Goal: Task Accomplishment & Management: Complete application form

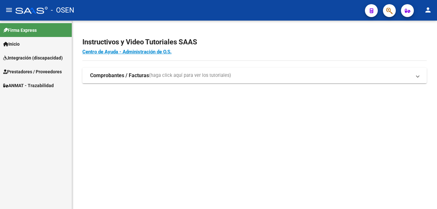
click at [30, 56] on span "Integración (discapacidad)" at bounding box center [33, 57] width 60 height 7
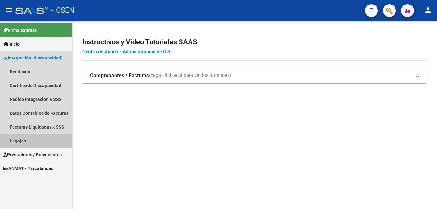
click at [25, 141] on link "Legajos" at bounding box center [36, 141] width 72 height 14
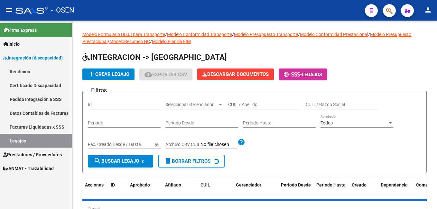
click at [20, 141] on link "Legajos" at bounding box center [36, 141] width 72 height 14
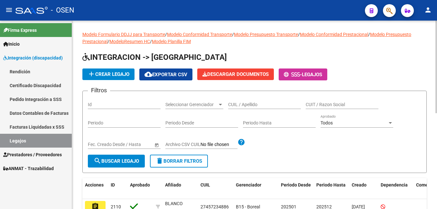
click at [100, 103] on input "Id" at bounding box center [124, 104] width 73 height 5
type input "2105"
click at [109, 160] on span "search Buscar Legajo" at bounding box center [116, 161] width 45 height 6
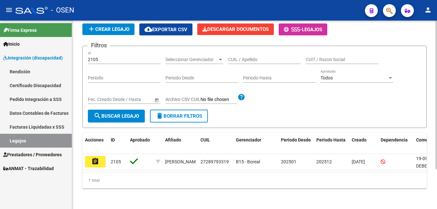
scroll to position [51, 0]
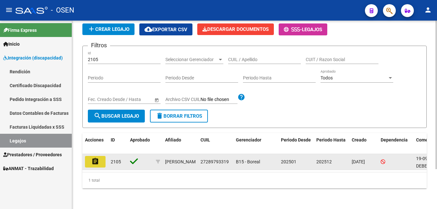
click at [97, 158] on mat-icon "assignment" at bounding box center [95, 162] width 8 height 8
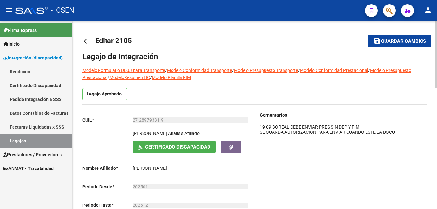
click at [302, 157] on div "Comentarios" at bounding box center [341, 176] width 172 height 128
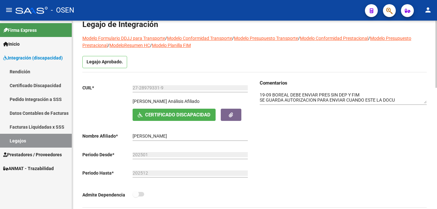
click at [265, 113] on div at bounding box center [343, 113] width 167 height 7
click at [260, 89] on div at bounding box center [343, 96] width 167 height 18
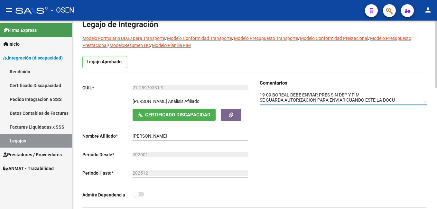
scroll to position [5, 0]
click at [260, 94] on textarea at bounding box center [343, 98] width 167 height 12
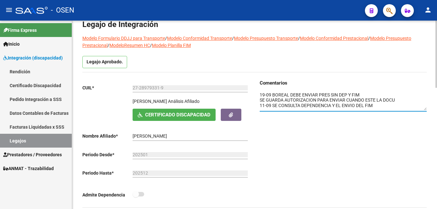
scroll to position [0, 0]
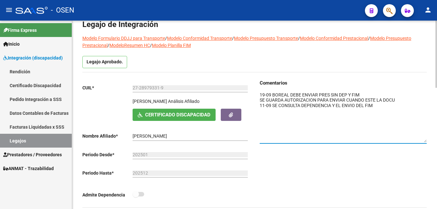
drag, startPoint x: 423, startPoint y: 102, endPoint x: 425, endPoint y: 139, distance: 37.1
click at [425, 139] on textarea at bounding box center [343, 117] width 167 height 51
click at [259, 95] on div "Comentarios" at bounding box center [341, 144] width 172 height 128
click at [259, 94] on div "Comentarios" at bounding box center [341, 144] width 172 height 128
click at [261, 94] on textarea at bounding box center [343, 117] width 167 height 50
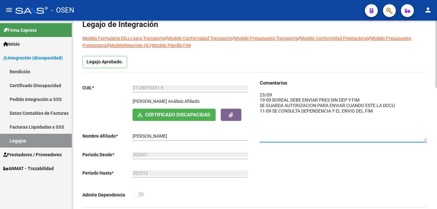
click at [277, 95] on textarea at bounding box center [343, 117] width 167 height 50
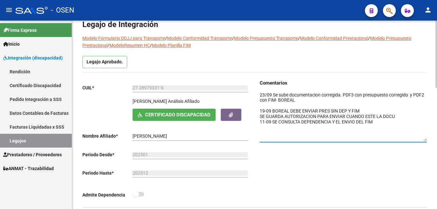
click at [302, 94] on textarea at bounding box center [343, 117] width 167 height 50
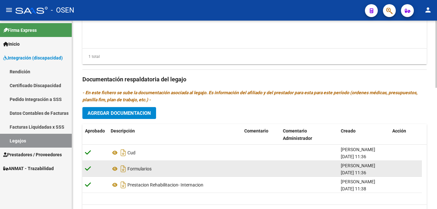
scroll to position [322, 0]
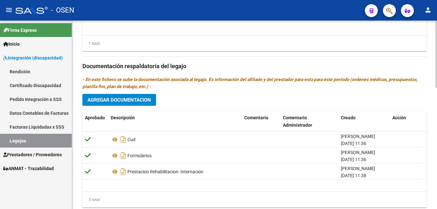
type textarea "23/09 Se sube documentación corregida. PDF3 con presupuesto corregido y PDF2 co…"
click at [112, 100] on span "Agregar Documentacion" at bounding box center [119, 100] width 63 height 6
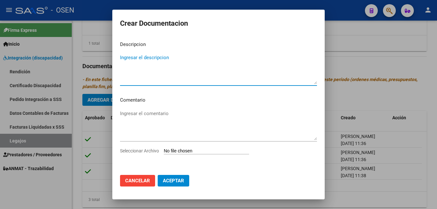
click at [357, 94] on div at bounding box center [218, 104] width 437 height 209
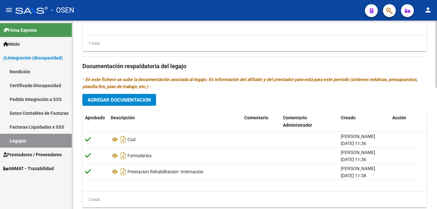
click at [117, 101] on span "Agregar Documentacion" at bounding box center [119, 100] width 63 height 6
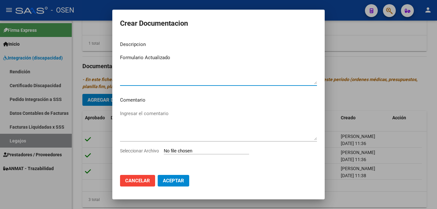
drag, startPoint x: 146, startPoint y: 58, endPoint x: 171, endPoint y: 54, distance: 26.0
click at [171, 54] on textarea "Formulario Actualizado" at bounding box center [218, 69] width 197 height 30
type textarea "Formulario ok"
click at [170, 152] on input "Seleccionar Archivo" at bounding box center [206, 151] width 85 height 6
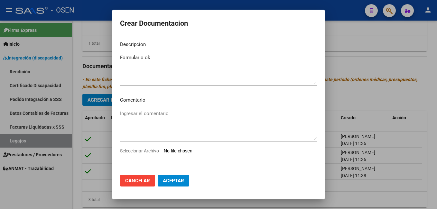
type input "C:\fakepath\PDF 2 VERGARA NOEMI- ok.pdf"
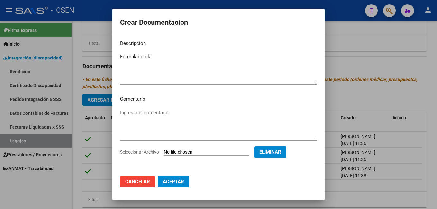
click at [172, 179] on span "Aceptar" at bounding box center [173, 182] width 21 height 6
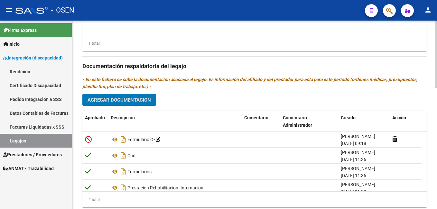
click at [116, 97] on span "Agregar Documentacion" at bounding box center [119, 100] width 63 height 6
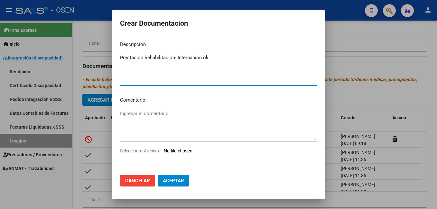
type textarea "Prestacion Rehabilitacion- Internacion ok"
click at [165, 149] on input "Seleccionar Archivo" at bounding box center [206, 151] width 85 height 6
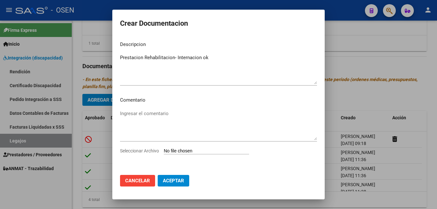
type input "C:\fakepath\PDF 3 VERGARA NOEMI- ok.pdf"
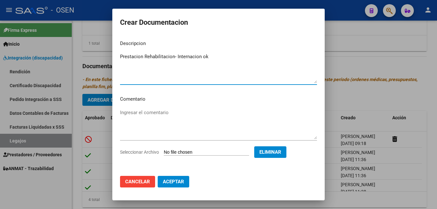
click at [192, 57] on textarea "Prestacion Rehabilitacion- Internacion ok" at bounding box center [218, 68] width 197 height 30
type textarea "Prestacion Rehabilitacion- Internación ok"
click at [177, 179] on span "Aceptar" at bounding box center [173, 182] width 21 height 6
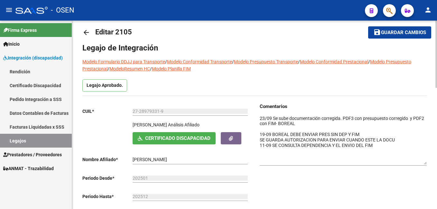
scroll to position [0, 0]
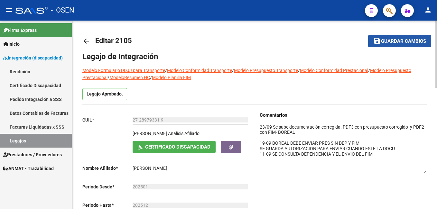
click at [402, 40] on span "Guardar cambios" at bounding box center [403, 42] width 45 height 6
click at [19, 139] on link "Legajos" at bounding box center [36, 141] width 72 height 14
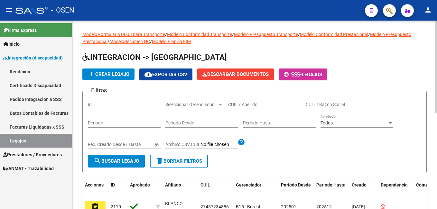
click at [101, 101] on div "Id" at bounding box center [124, 102] width 73 height 13
type input "2106"
click at [129, 160] on span "search Buscar Legajo" at bounding box center [116, 161] width 45 height 6
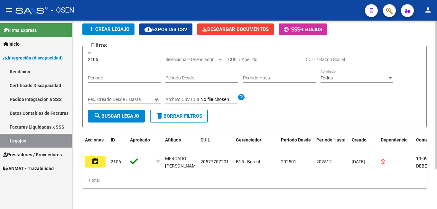
scroll to position [51, 0]
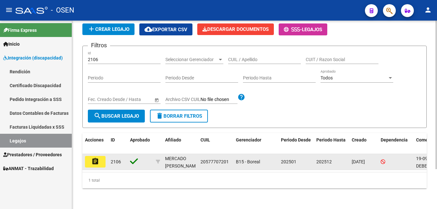
click at [100, 157] on button "assignment" at bounding box center [95, 162] width 21 height 12
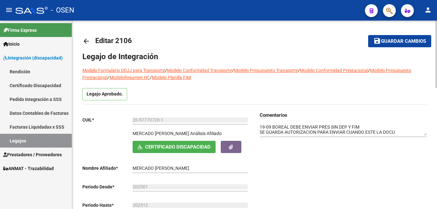
click at [85, 41] on mat-icon "arrow_back" at bounding box center [86, 41] width 8 height 8
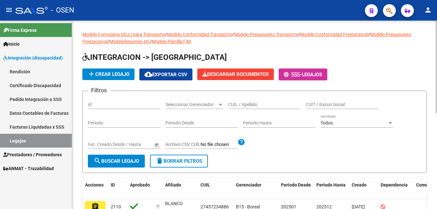
click at [111, 102] on input "Id" at bounding box center [124, 104] width 73 height 5
type input "2105"
click at [108, 158] on button "search Buscar Legajo" at bounding box center [116, 161] width 57 height 13
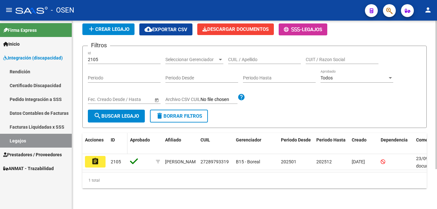
scroll to position [51, 0]
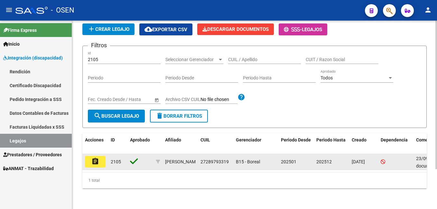
click at [97, 158] on mat-icon "assignment" at bounding box center [95, 162] width 8 height 8
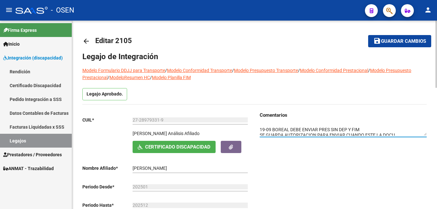
scroll to position [22, 0]
drag, startPoint x: 261, startPoint y: 127, endPoint x: 312, endPoint y: 130, distance: 51.3
click at [312, 130] on textarea at bounding box center [343, 130] width 167 height 12
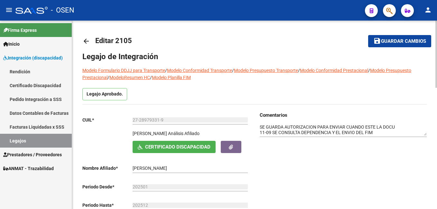
click at [86, 40] on mat-icon "arrow_back" at bounding box center [86, 41] width 8 height 8
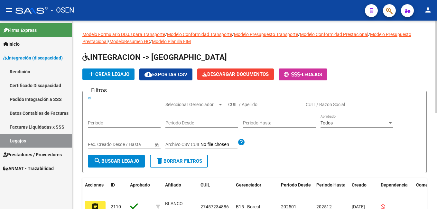
click at [110, 104] on input "Id" at bounding box center [124, 104] width 73 height 5
type input "2106"
click at [113, 159] on span "search Buscar Legajo" at bounding box center [116, 161] width 45 height 6
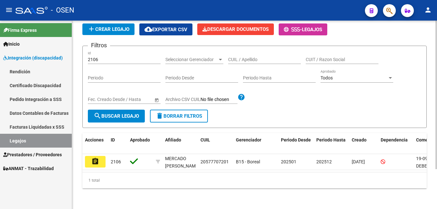
scroll to position [51, 0]
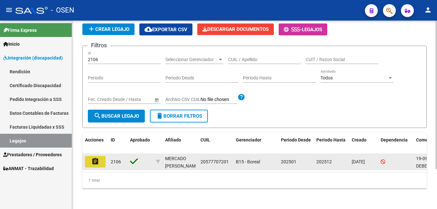
click at [99, 158] on button "assignment" at bounding box center [95, 162] width 21 height 12
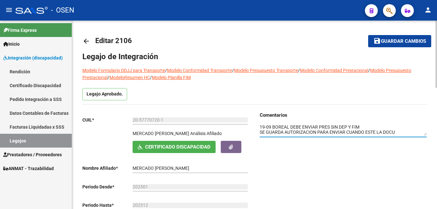
click at [260, 126] on textarea at bounding box center [343, 130] width 167 height 12
paste textarea "23/09 Se sube documentación corregida. PDF3 con presupuesto corregido y PDF2 co…"
type textarea "23/09 Se sube documentación corregida. PDF3 con presupuesto corregido y PDF2 co…"
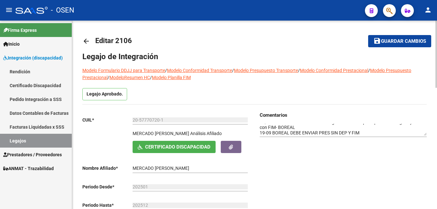
drag, startPoint x: 427, startPoint y: 136, endPoint x: 433, endPoint y: 148, distance: 13.7
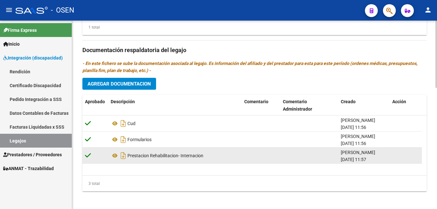
scroll to position [341, 0]
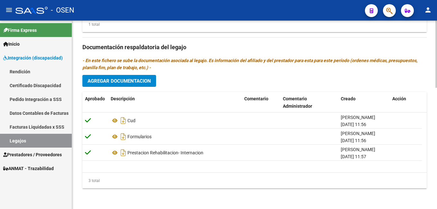
click at [111, 81] on span "Agregar Documentacion" at bounding box center [119, 81] width 63 height 6
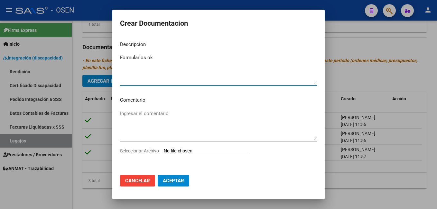
type textarea "Formularios ok"
click at [172, 151] on input "Seleccionar Archivo" at bounding box center [206, 151] width 85 height 6
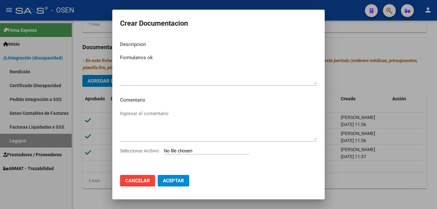
type input "C:\fakepath\PDF 2 - MERCADO NOAH ok.pdf"
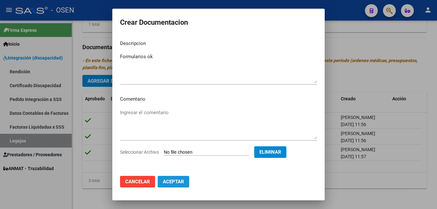
click at [171, 179] on button "Aceptar" at bounding box center [174, 182] width 32 height 12
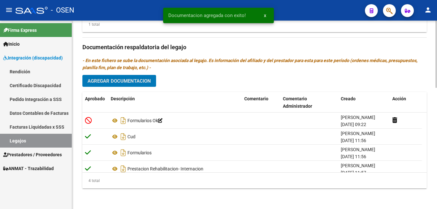
click at [113, 80] on span "Agregar Documentacion" at bounding box center [119, 81] width 63 height 6
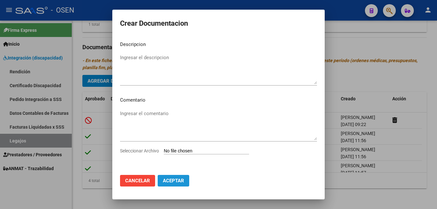
click at [175, 178] on span "Aceptar" at bounding box center [173, 181] width 21 height 6
click at [135, 182] on span "Cancelar" at bounding box center [137, 181] width 25 height 6
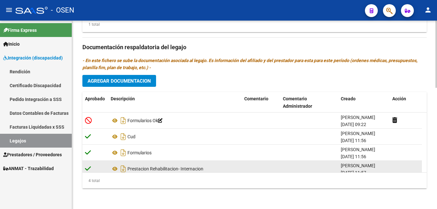
drag, startPoint x: 129, startPoint y: 167, endPoint x: 207, endPoint y: 165, distance: 78.6
click at [207, 165] on div "Prestacion Rehabilitacion- Internacion" at bounding box center [175, 169] width 129 height 10
copy div "Prestacion Rehabilitacion- Internacion"
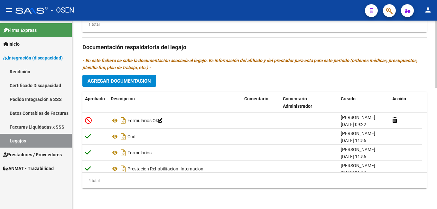
click at [116, 79] on span "Agregar Documentacion" at bounding box center [119, 81] width 63 height 6
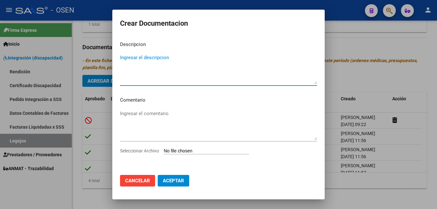
click at [119, 56] on mat-dialog-content "Descripcion Ingresar el descripcion Comentario Ingresar el comentario Seleccion…" at bounding box center [218, 103] width 213 height 134
click at [122, 56] on textarea "Ingresar el descripcion" at bounding box center [218, 69] width 197 height 30
paste textarea "Prestacion Rehabilitacion- Internacion"
type textarea "Prestacion Rehabilitacion- Internacion ok"
click at [170, 153] on input "Seleccionar Archivo" at bounding box center [206, 151] width 85 height 6
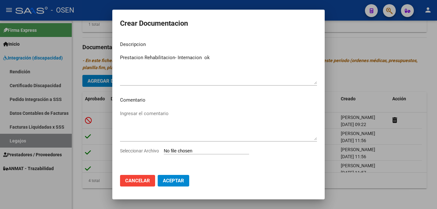
type input "C:\fakepath\PDF 3 NOAH MERCADO ok.pdf"
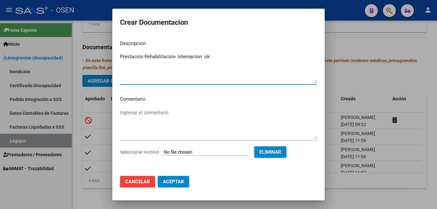
click at [188, 57] on textarea "Prestacion Rehabilitacion- Internacion ok" at bounding box center [218, 68] width 197 height 30
type textarea "Prestacion Rehabilitacion- Internación ok"
click at [170, 180] on span "Aceptar" at bounding box center [173, 182] width 21 height 6
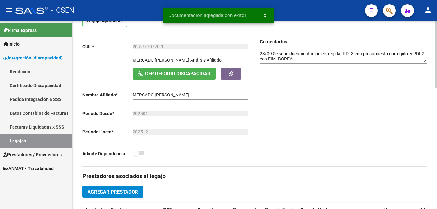
scroll to position [0, 0]
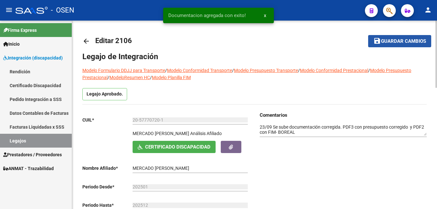
click at [396, 40] on span "Guardar cambios" at bounding box center [403, 42] width 45 height 6
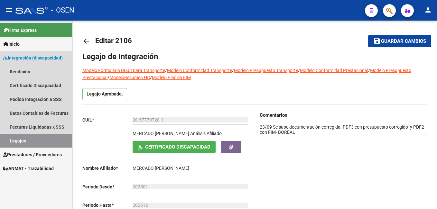
click at [14, 139] on link "Legajos" at bounding box center [36, 141] width 72 height 14
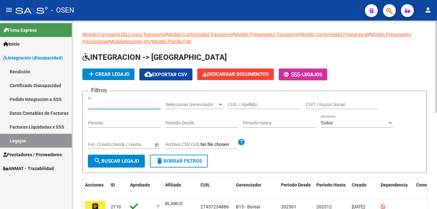
click at [103, 103] on input "Id" at bounding box center [124, 104] width 73 height 5
type input "2105"
click at [123, 163] on span "search Buscar Legajo" at bounding box center [116, 161] width 45 height 6
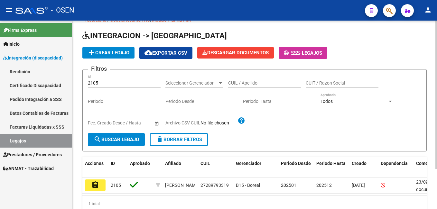
scroll to position [32, 0]
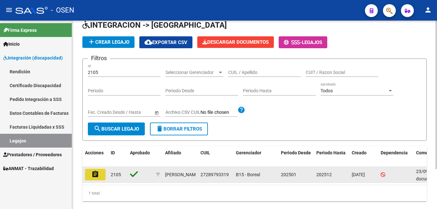
click at [103, 174] on button "assignment" at bounding box center [95, 175] width 21 height 12
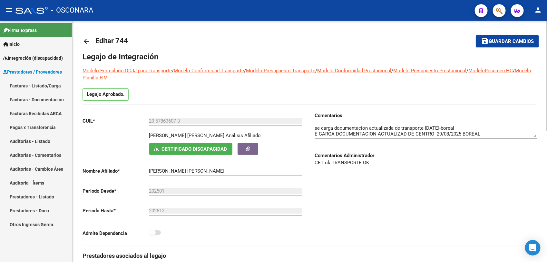
scroll to position [47, 0]
